Goal: Task Accomplishment & Management: Use online tool/utility

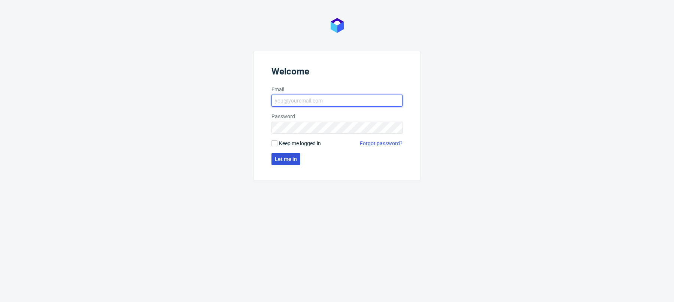
type input "[PERSON_NAME][EMAIL_ADDRESS][PERSON_NAME][DOMAIN_NAME]"
click at [296, 160] on button "Let me in" at bounding box center [285, 159] width 29 height 12
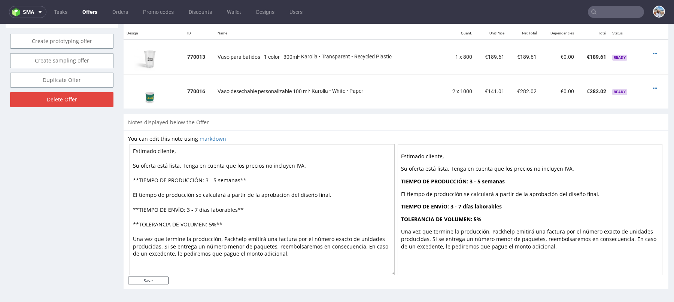
scroll to position [357, 0]
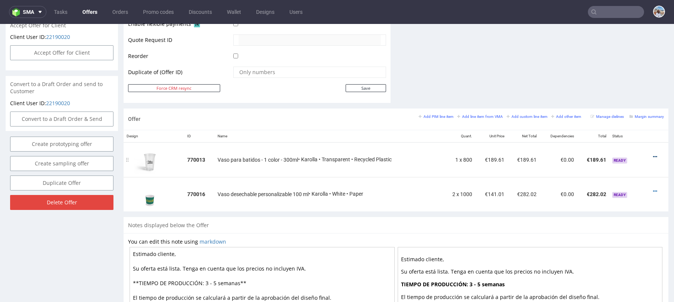
click at [653, 155] on icon at bounding box center [655, 156] width 4 height 5
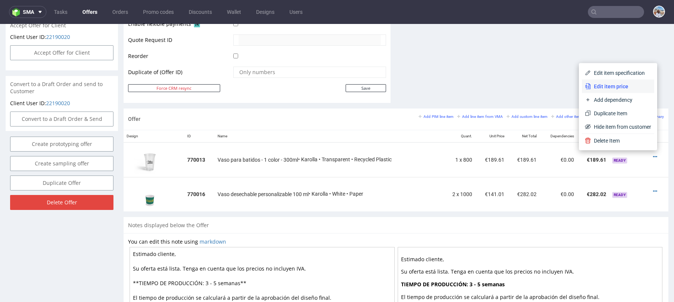
click at [603, 86] on span "Edit item price" at bounding box center [621, 86] width 60 height 7
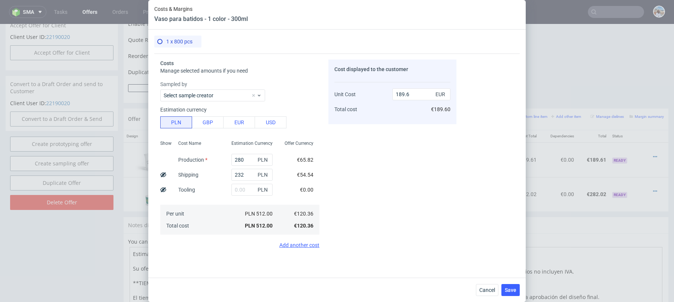
scroll to position [139, 0]
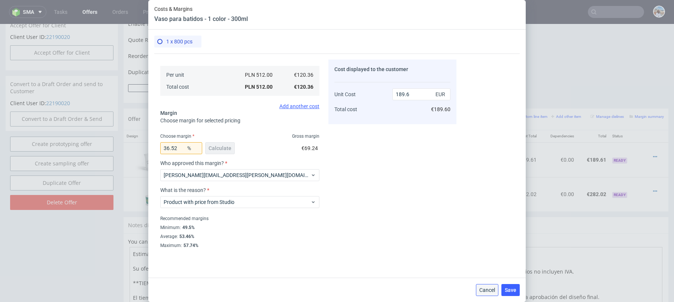
click at [484, 289] on span "Cancel" at bounding box center [487, 289] width 16 height 5
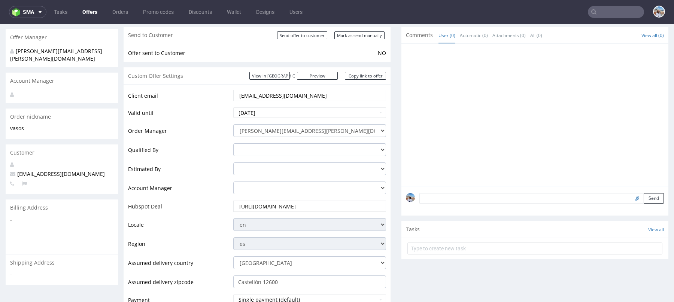
scroll to position [0, 0]
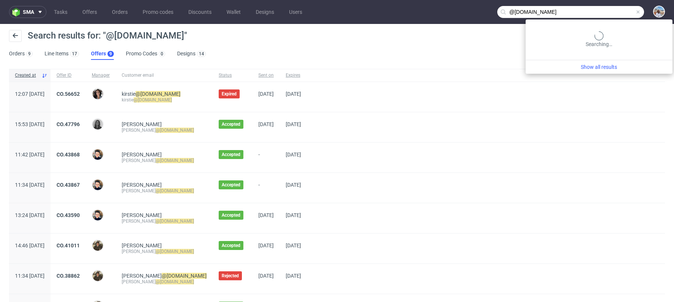
click at [597, 11] on input "@issey.co.uk" at bounding box center [570, 12] width 147 height 12
paste input "R936491861"
type input "R936491861"
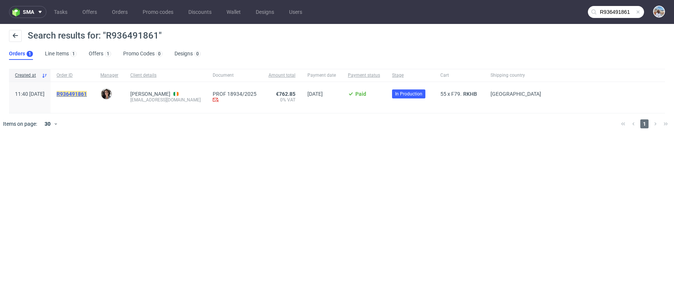
click at [87, 94] on mark "R936491861" at bounding box center [72, 94] width 30 height 6
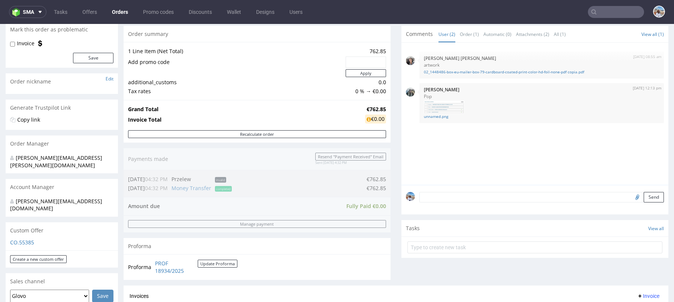
scroll to position [220, 0]
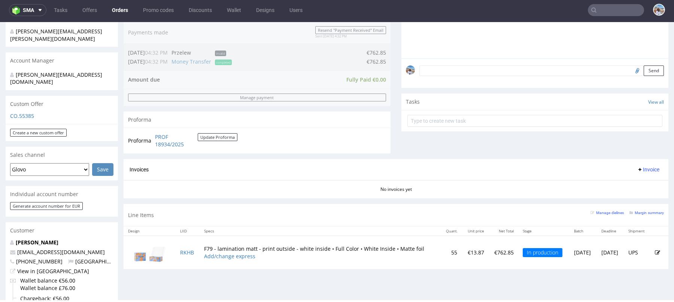
scroll to position [214, 0]
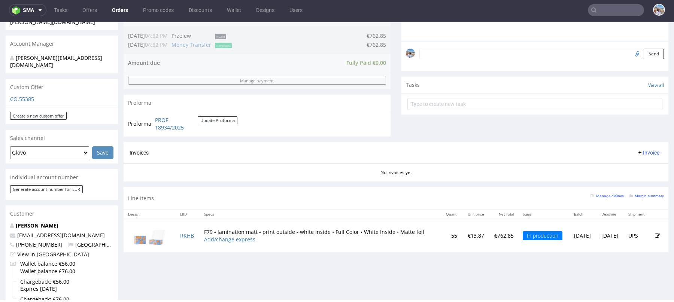
click at [643, 197] on div "Margin summary" at bounding box center [646, 195] width 34 height 7
click at [643, 194] on small "Margin summary" at bounding box center [646, 196] width 34 height 4
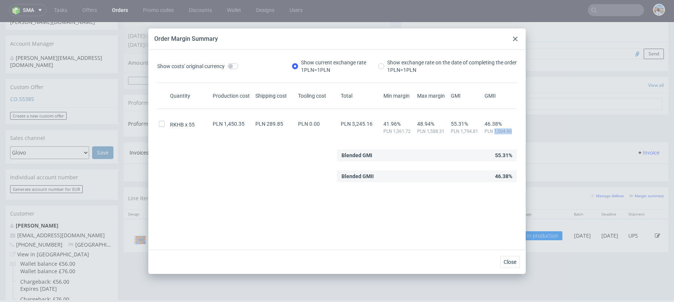
drag, startPoint x: 498, startPoint y: 131, endPoint x: 526, endPoint y: 131, distance: 27.7
click at [526, 131] on div "Order Margin Summary Show costs' original currency Show current exchange rate 1…" at bounding box center [337, 151] width 674 height 302
copy span "1,504.96"
